Goal: Task Accomplishment & Management: Use online tool/utility

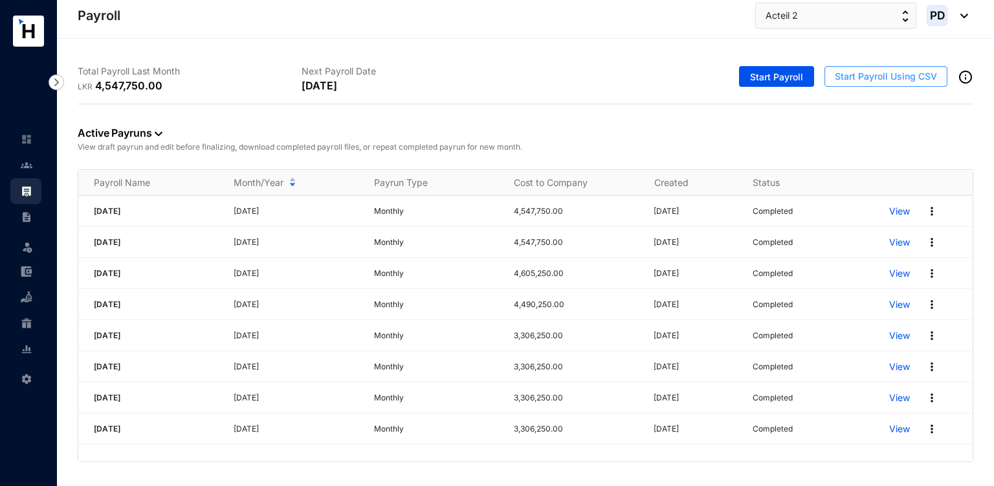
click at [847, 85] on button "Start Payroll Using CSV" at bounding box center [886, 76] width 123 height 21
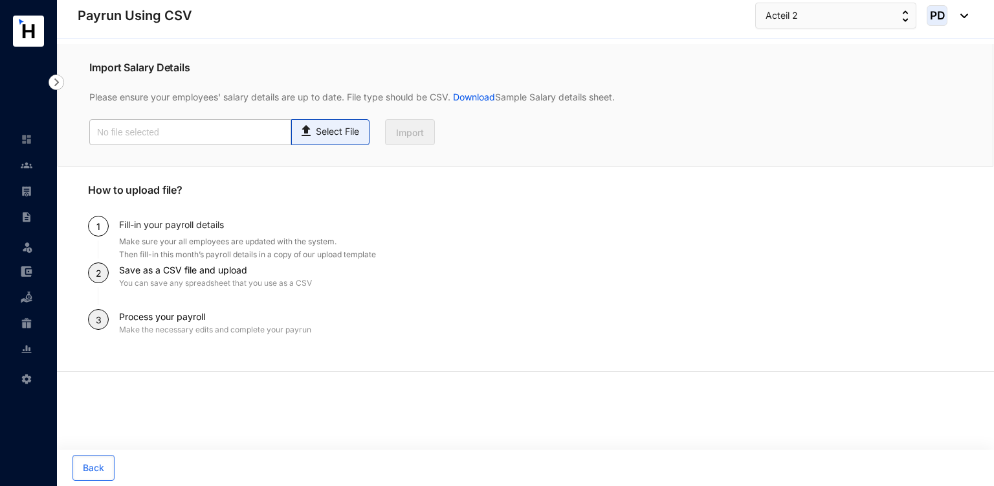
click at [342, 140] on span "Select File" at bounding box center [330, 132] width 78 height 26
click at [0, 0] on input "Select File" at bounding box center [0, 0] width 0 height 0
type input "Payroll Upload File-Directors.csv"
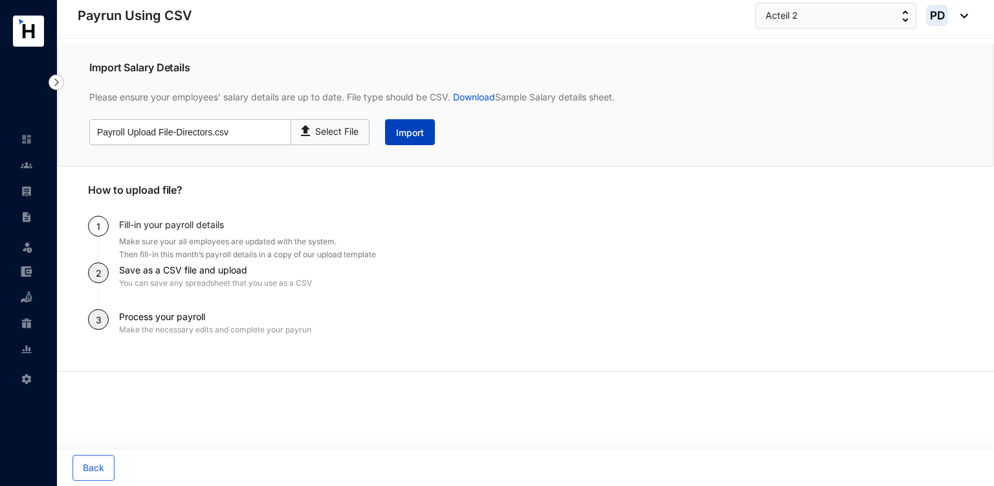
click at [419, 131] on span "Import" at bounding box center [410, 132] width 28 height 13
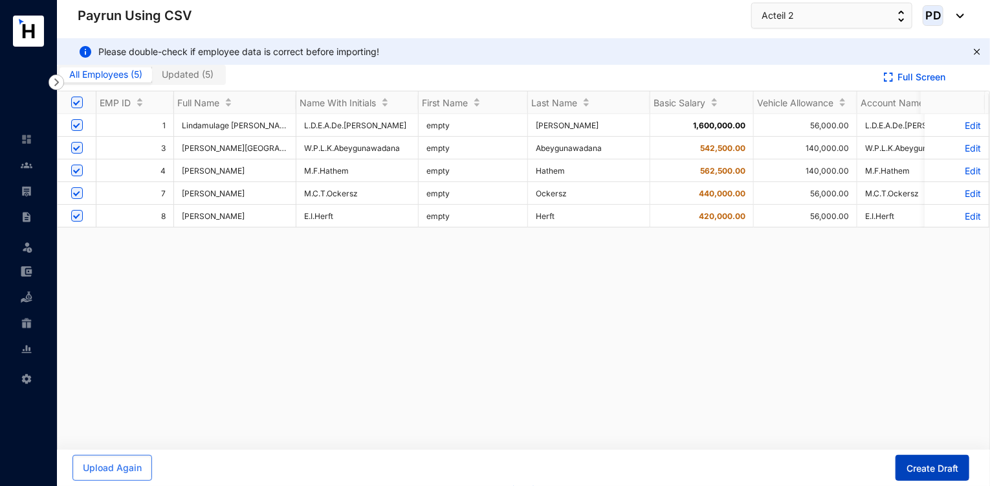
click at [909, 458] on button "Create Draft" at bounding box center [933, 467] width 74 height 26
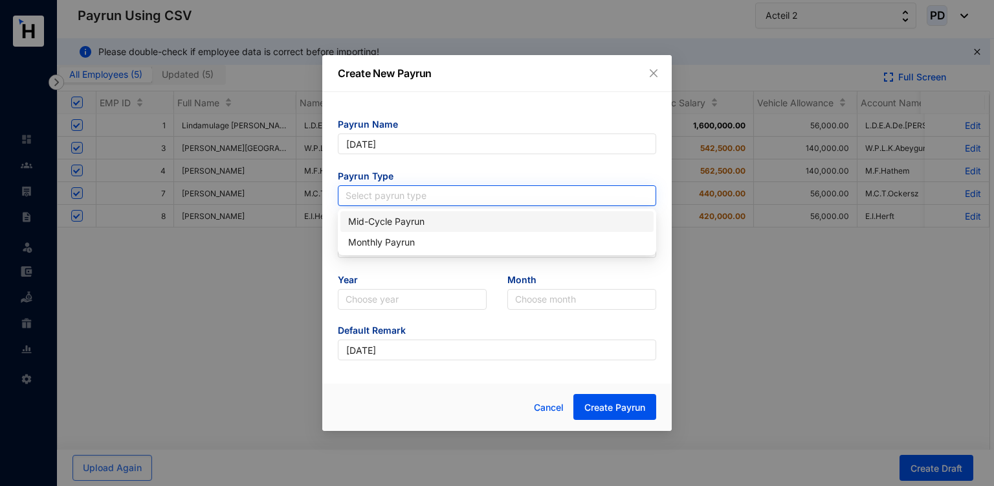
click at [396, 194] on input "search" at bounding box center [497, 195] width 303 height 19
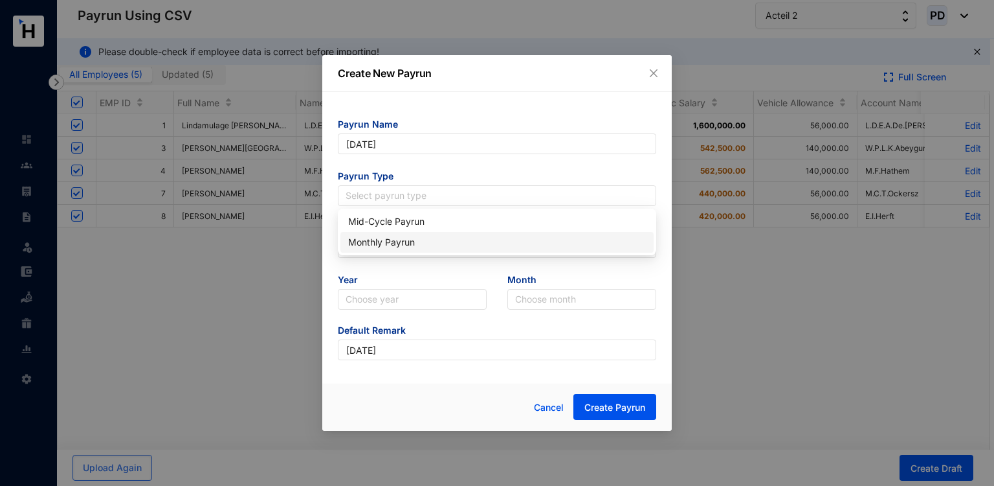
click at [365, 236] on div "Monthly Payrun" at bounding box center [497, 242] width 298 height 14
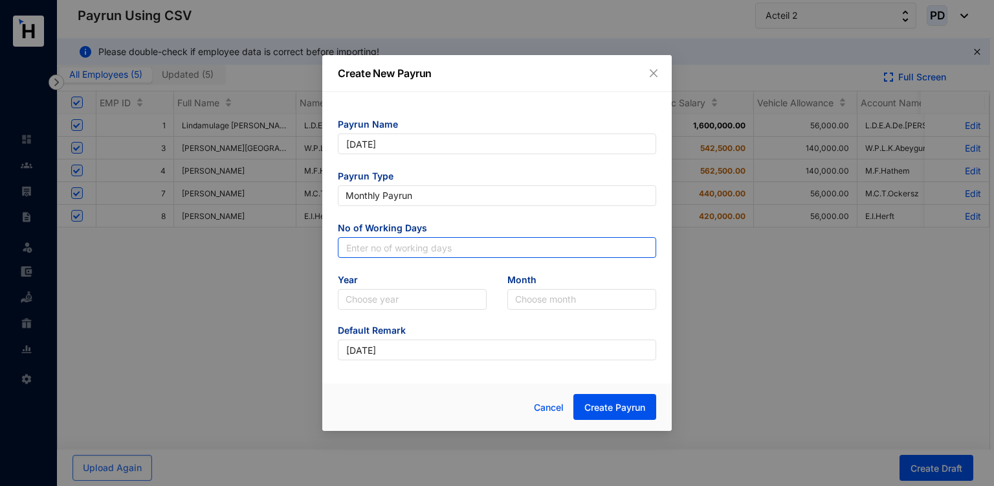
click at [392, 253] on input "text" at bounding box center [497, 247] width 318 height 21
type input "30"
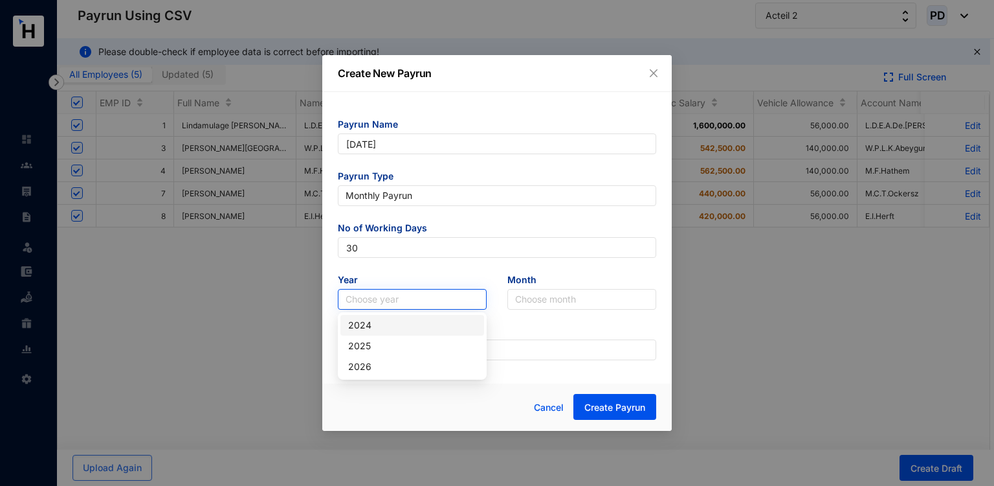
click at [402, 297] on input "search" at bounding box center [412, 298] width 133 height 19
click at [374, 345] on div "2025" at bounding box center [412, 346] width 128 height 14
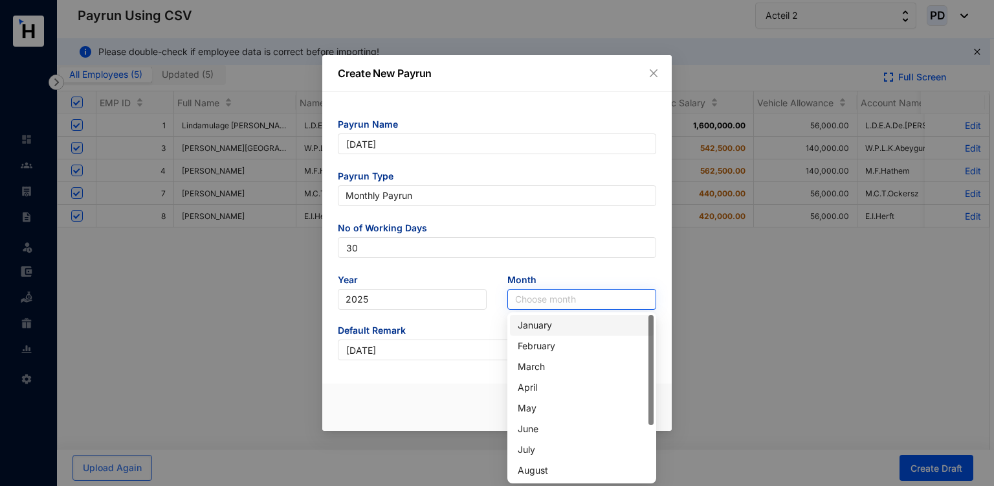
click at [537, 304] on input "search" at bounding box center [581, 298] width 133 height 19
click at [552, 440] on div "July" at bounding box center [582, 449] width 144 height 21
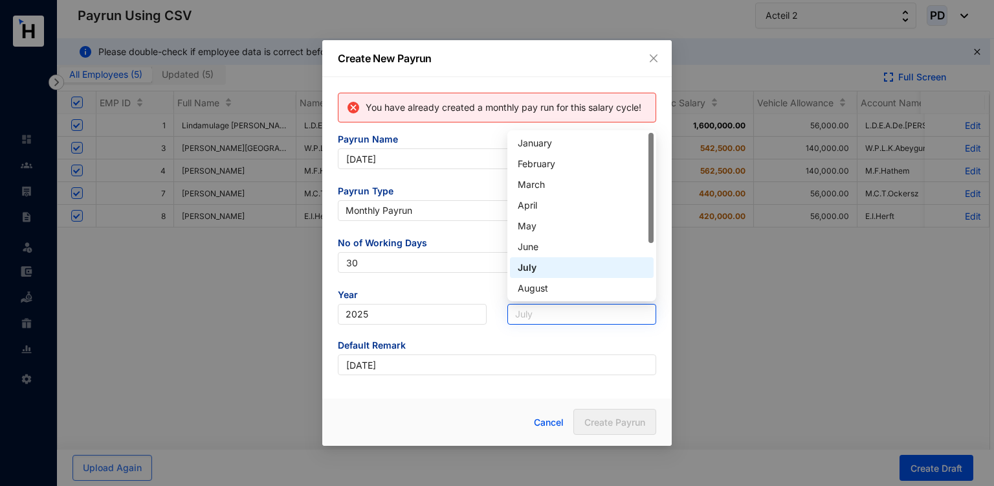
click at [549, 312] on span "July" at bounding box center [581, 313] width 133 height 19
click at [526, 293] on div "August" at bounding box center [582, 288] width 128 height 14
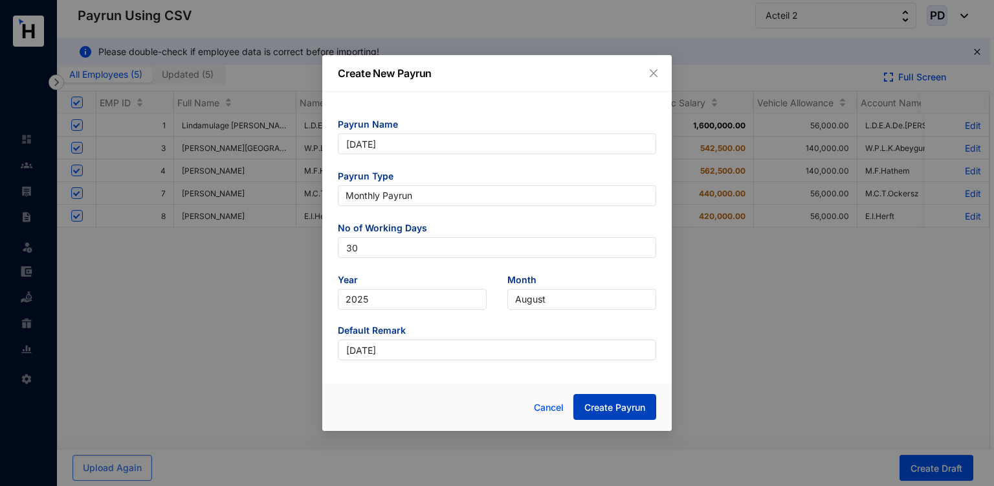
click at [631, 413] on span "Create Payrun" at bounding box center [615, 407] width 61 height 13
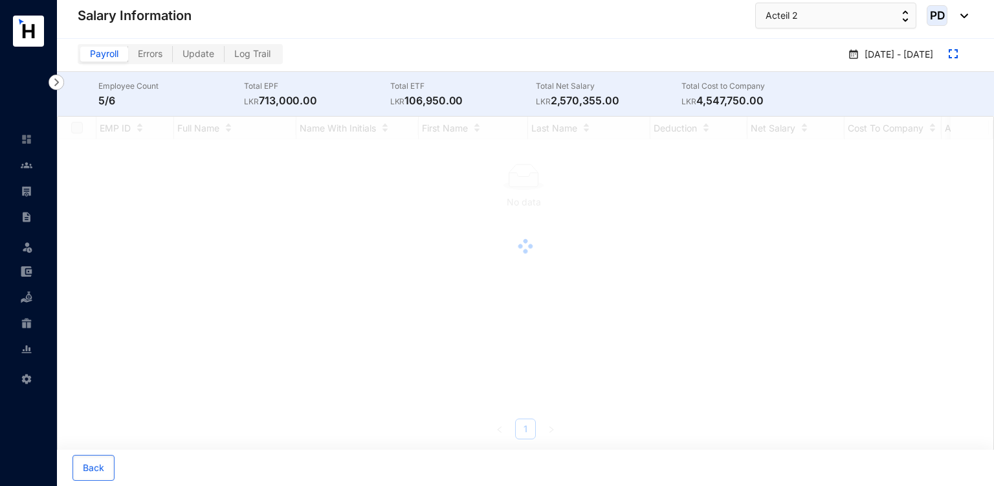
checkbox input "true"
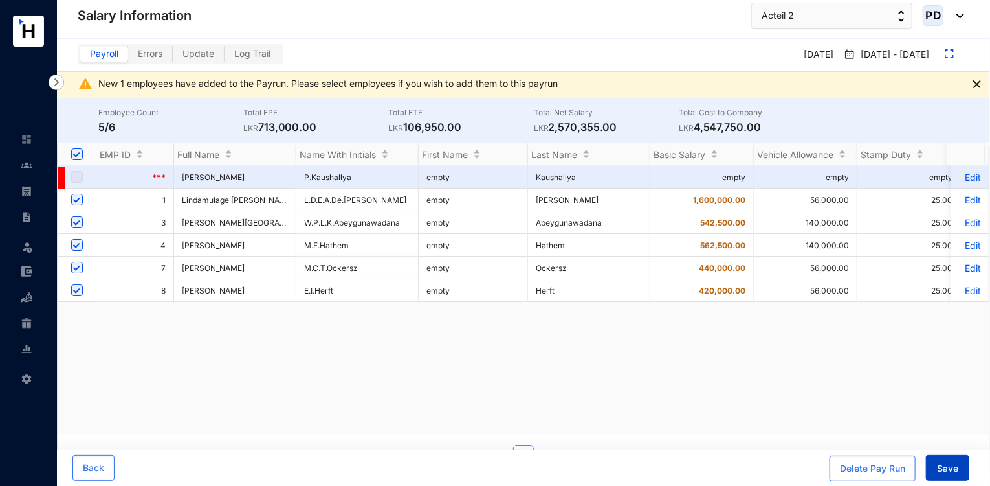
click at [937, 474] on button "Save" at bounding box center [947, 467] width 43 height 26
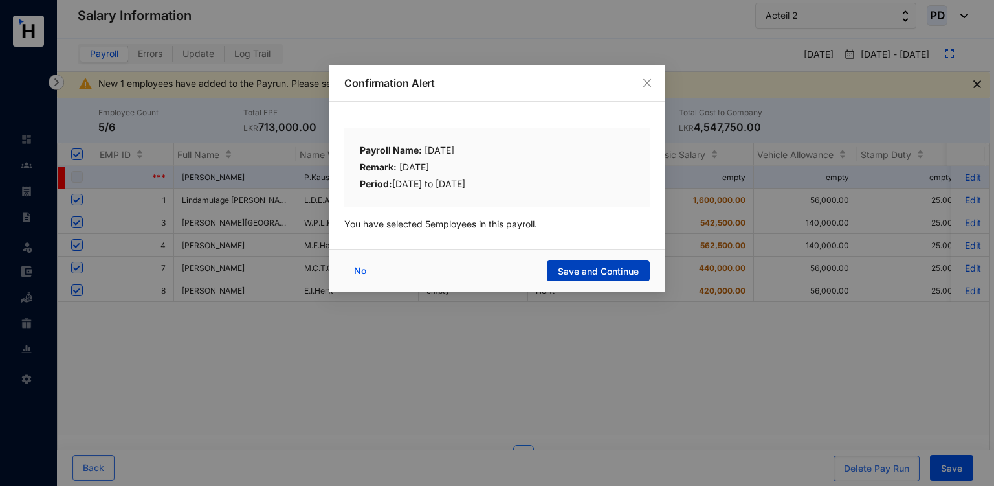
click at [617, 270] on span "Save and Continue" at bounding box center [598, 271] width 81 height 13
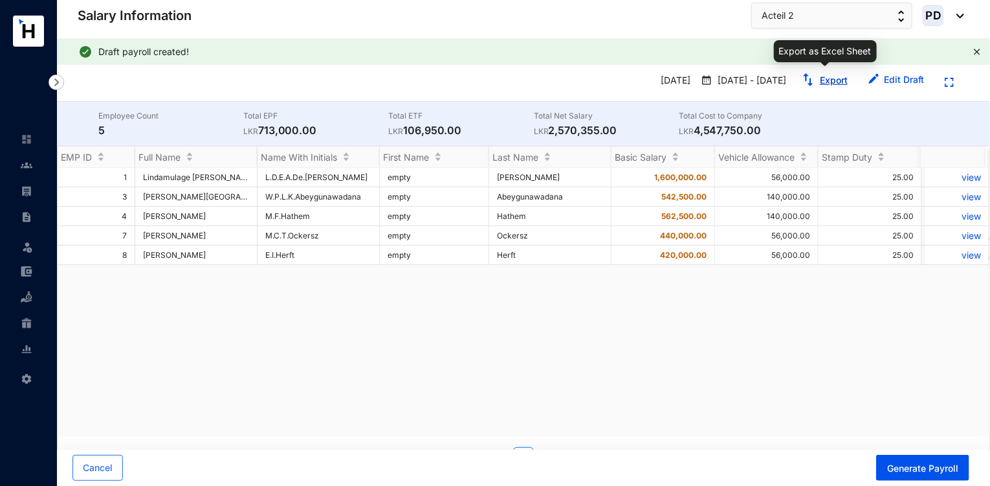
click at [826, 78] on link "Export" at bounding box center [834, 79] width 28 height 11
click at [21, 184] on link at bounding box center [37, 190] width 32 height 13
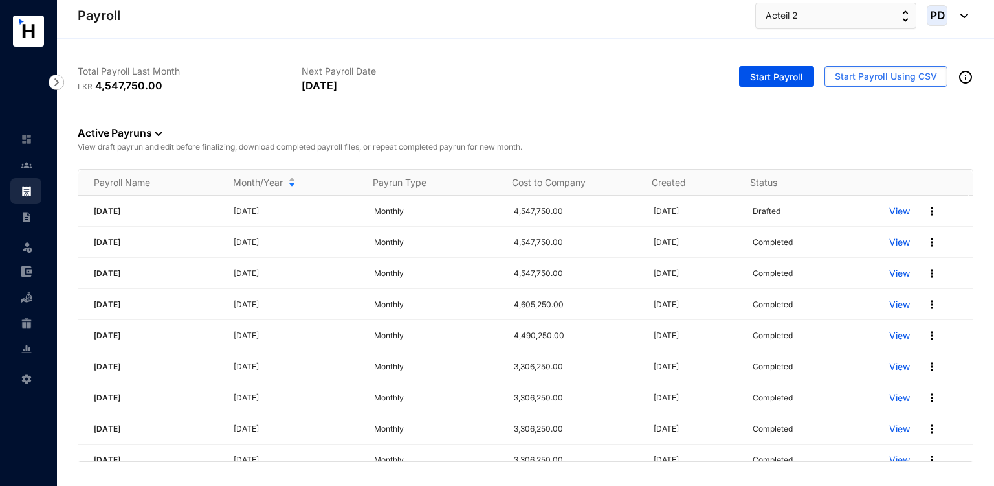
click at [963, 16] on img at bounding box center [961, 16] width 14 height 5
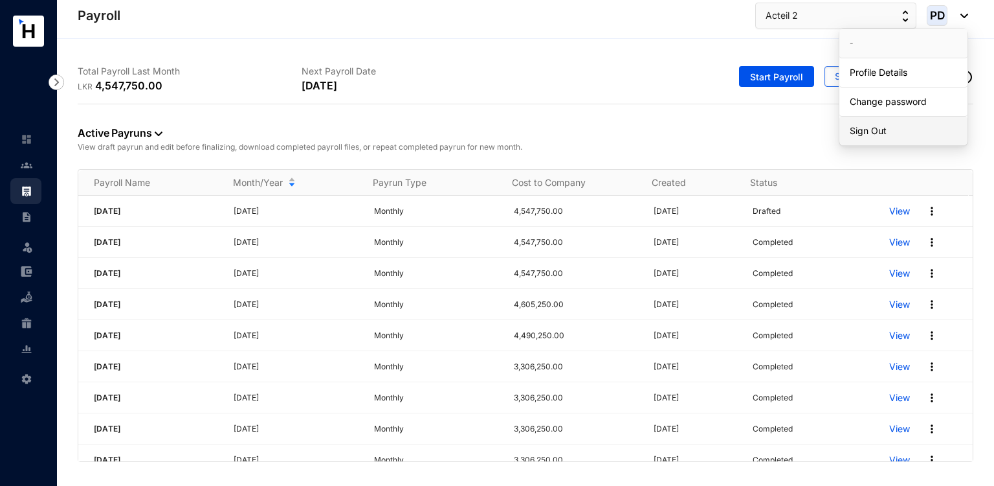
click at [882, 129] on link "Sign Out" at bounding box center [903, 130] width 107 height 13
